Goal: Transaction & Acquisition: Book appointment/travel/reservation

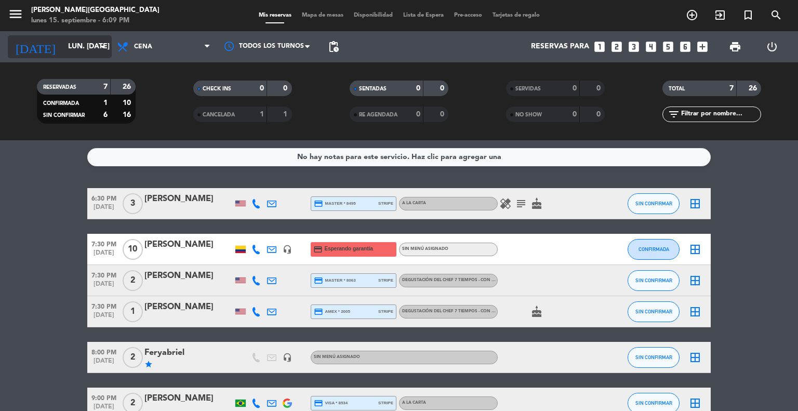
click at [98, 47] on icon "arrow_drop_down" at bounding box center [103, 47] width 12 height 12
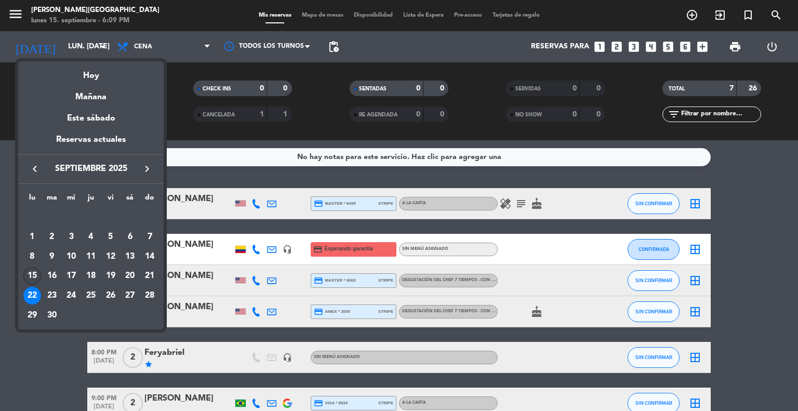
click at [36, 271] on div "15" at bounding box center [32, 276] width 18 height 18
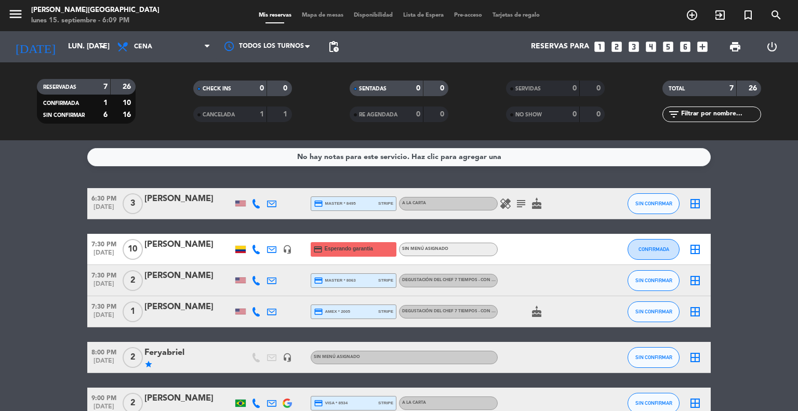
type input "lun. [DATE]"
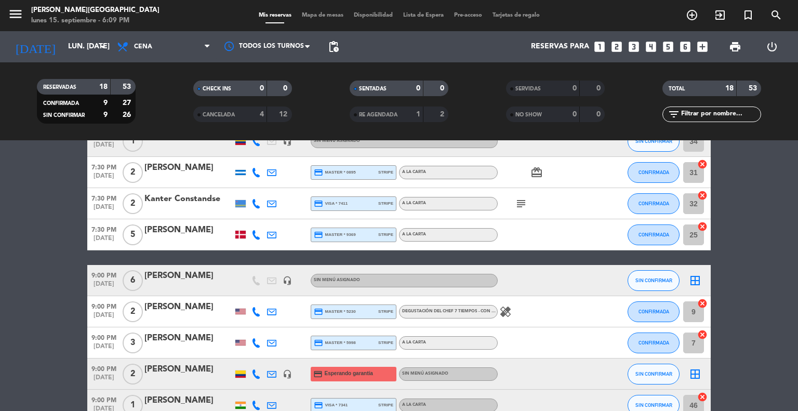
scroll to position [341, 0]
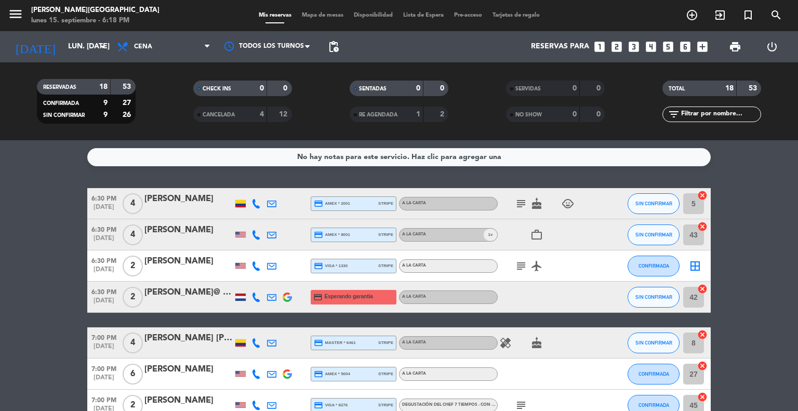
click at [634, 45] on icon "looks_3" at bounding box center [634, 47] width 14 height 14
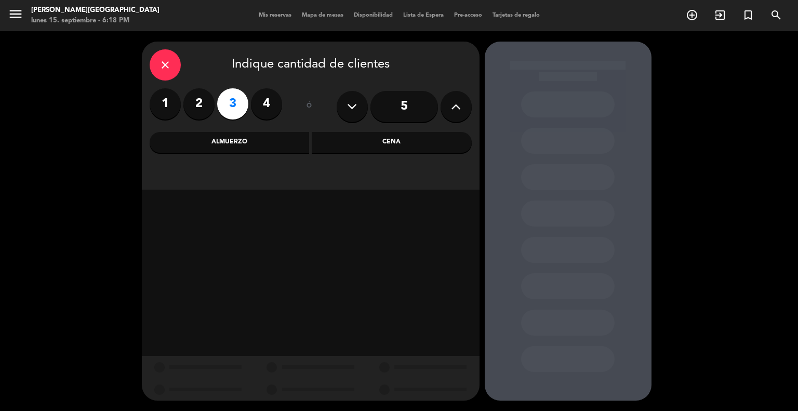
click at [390, 135] on div "Cena" at bounding box center [392, 142] width 160 height 21
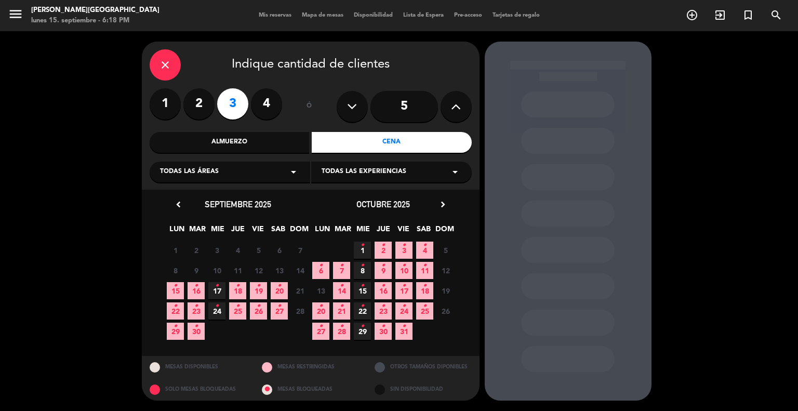
click at [177, 292] on icon "•" at bounding box center [176, 285] width 4 height 17
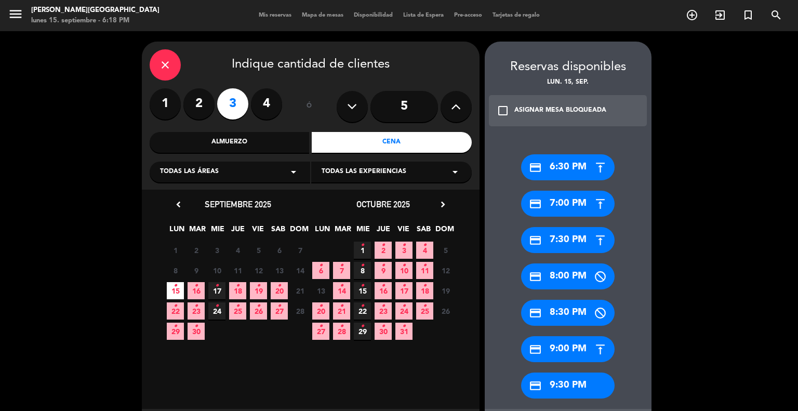
click at [578, 168] on div "credit_card 6:30 PM" at bounding box center [568, 167] width 94 height 26
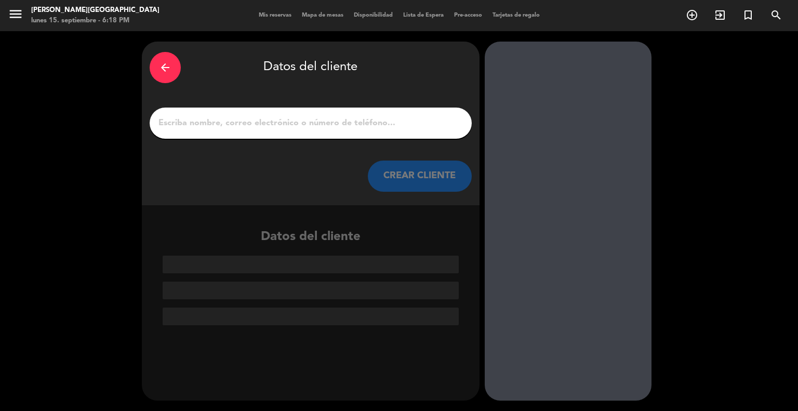
click at [289, 117] on div at bounding box center [311, 123] width 322 height 31
click at [289, 117] on input "1" at bounding box center [310, 123] width 307 height 15
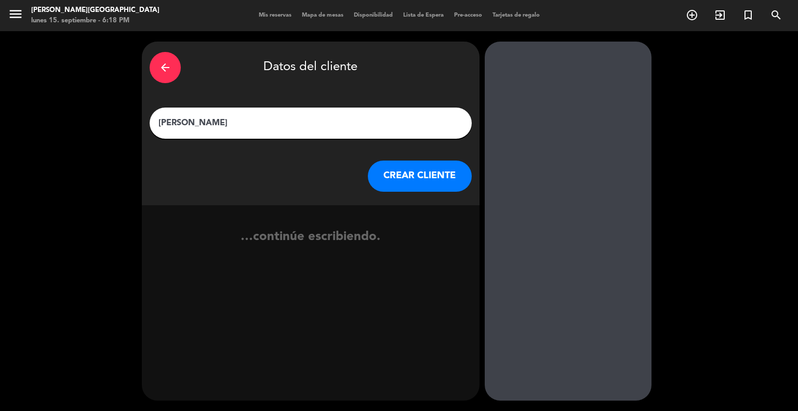
type input "Pedro"
click at [403, 176] on button "CREAR CLIENTE" at bounding box center [420, 176] width 104 height 31
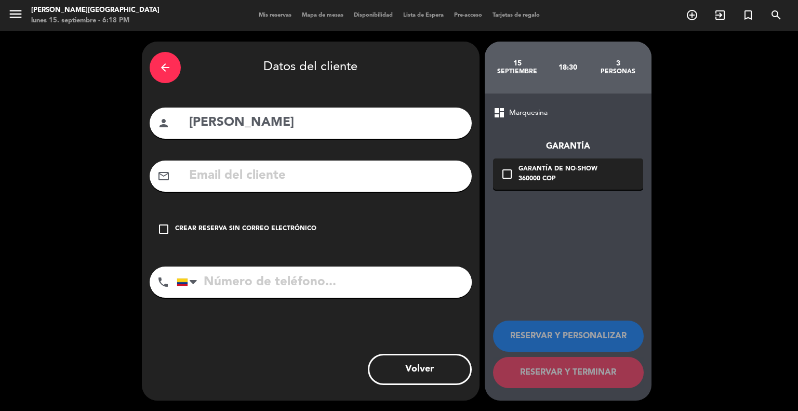
click at [269, 227] on div "Crear reserva sin correo electrónico" at bounding box center [245, 229] width 141 height 10
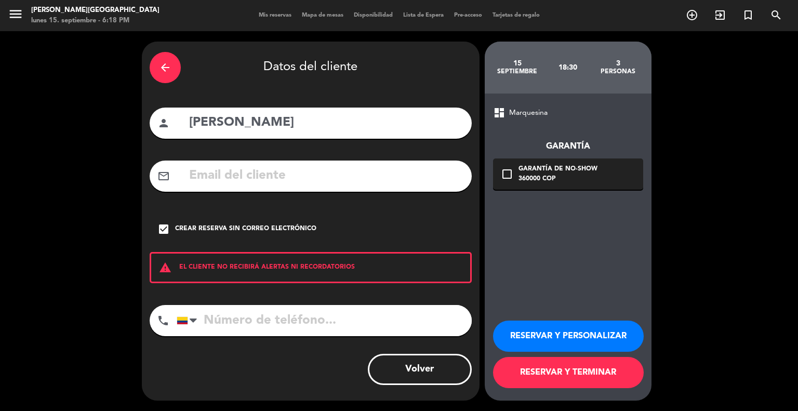
click at [607, 373] on button "RESERVAR Y TERMINAR" at bounding box center [568, 372] width 151 height 31
